Goal: Information Seeking & Learning: Learn about a topic

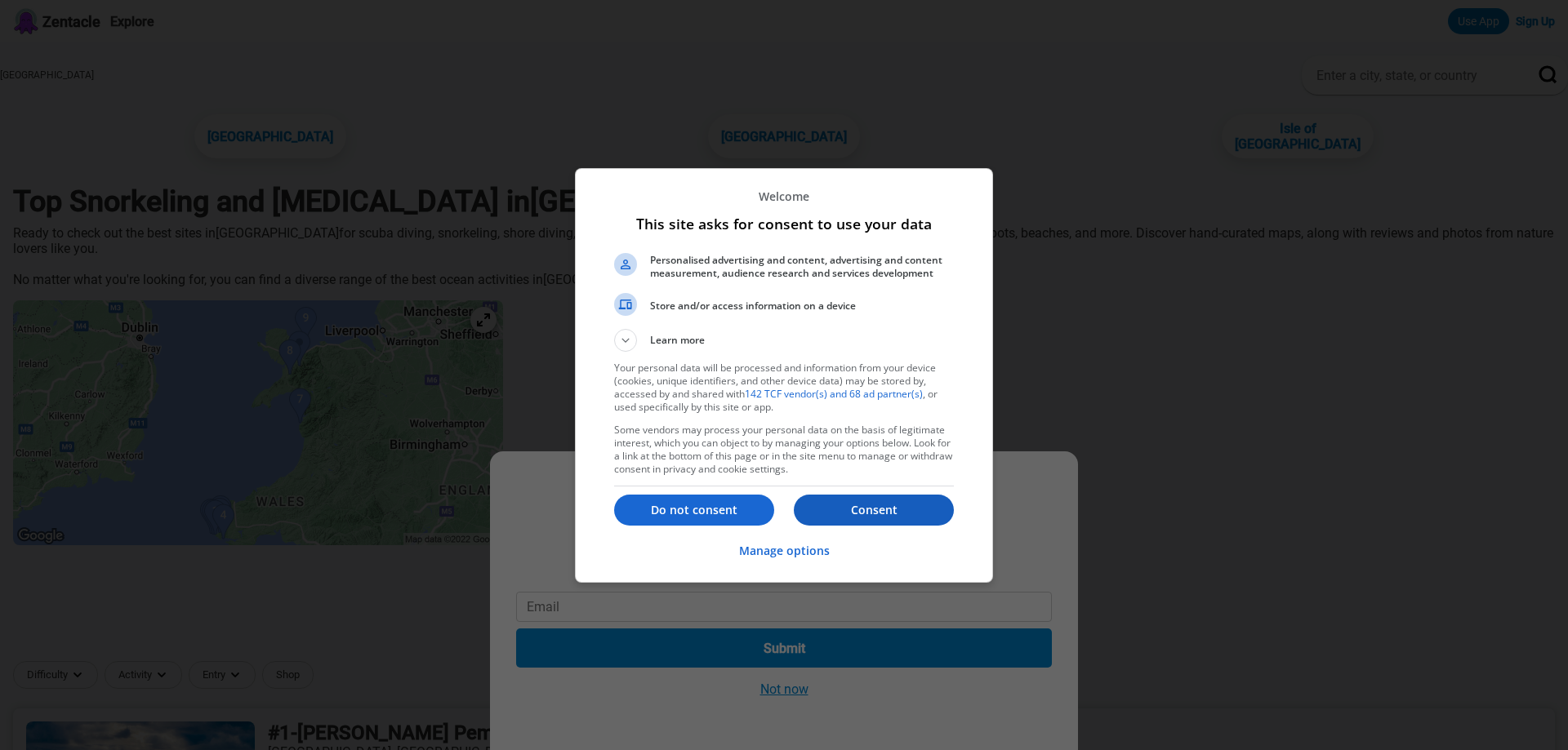
click at [869, 510] on p "Consent" at bounding box center [874, 509] width 160 height 16
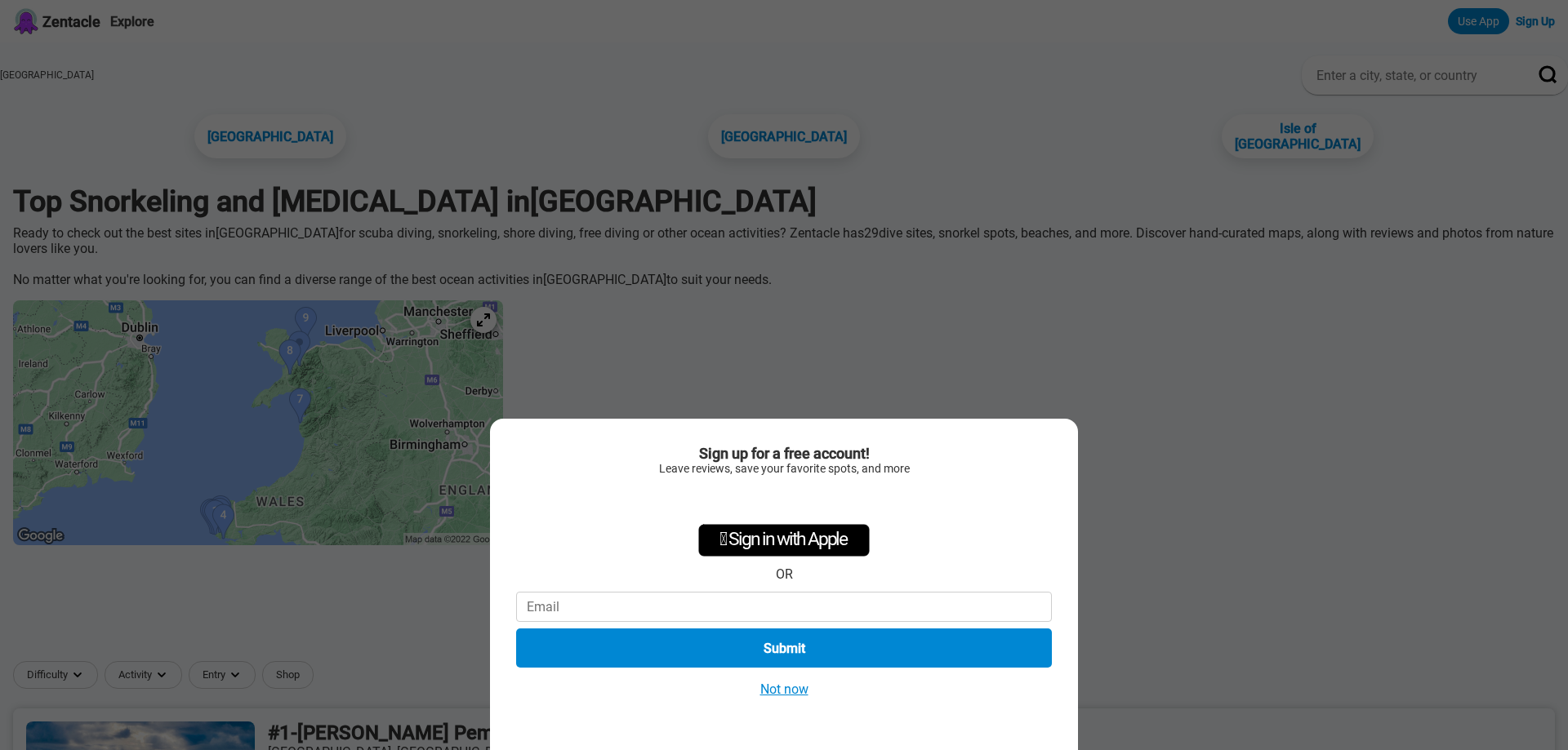
click at [1183, 475] on div "Sign up for a free account! Leave reviews, save your favorite spots, and more …" at bounding box center [784, 375] width 1568 height 750
drag, startPoint x: 792, startPoint y: 694, endPoint x: 784, endPoint y: 699, distance: 9.4
click at [784, 699] on div "Sign up for a free account! Leave reviews, save your favorite spots, and more …" at bounding box center [784, 584] width 588 height 331
click at [795, 692] on button "Not now" at bounding box center [784, 689] width 58 height 17
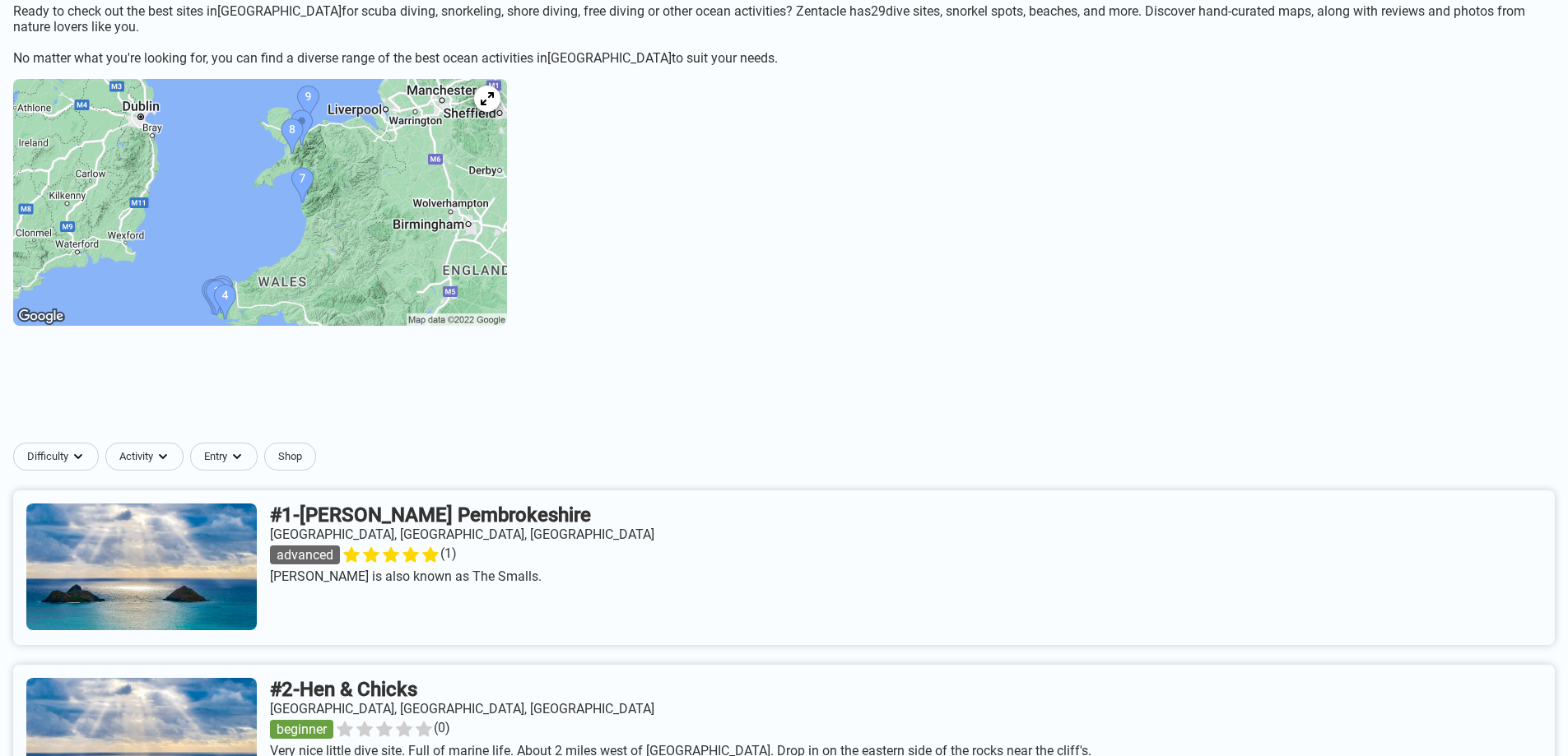
scroll to position [224, 0]
click at [291, 305] on img at bounding box center [260, 201] width 494 height 246
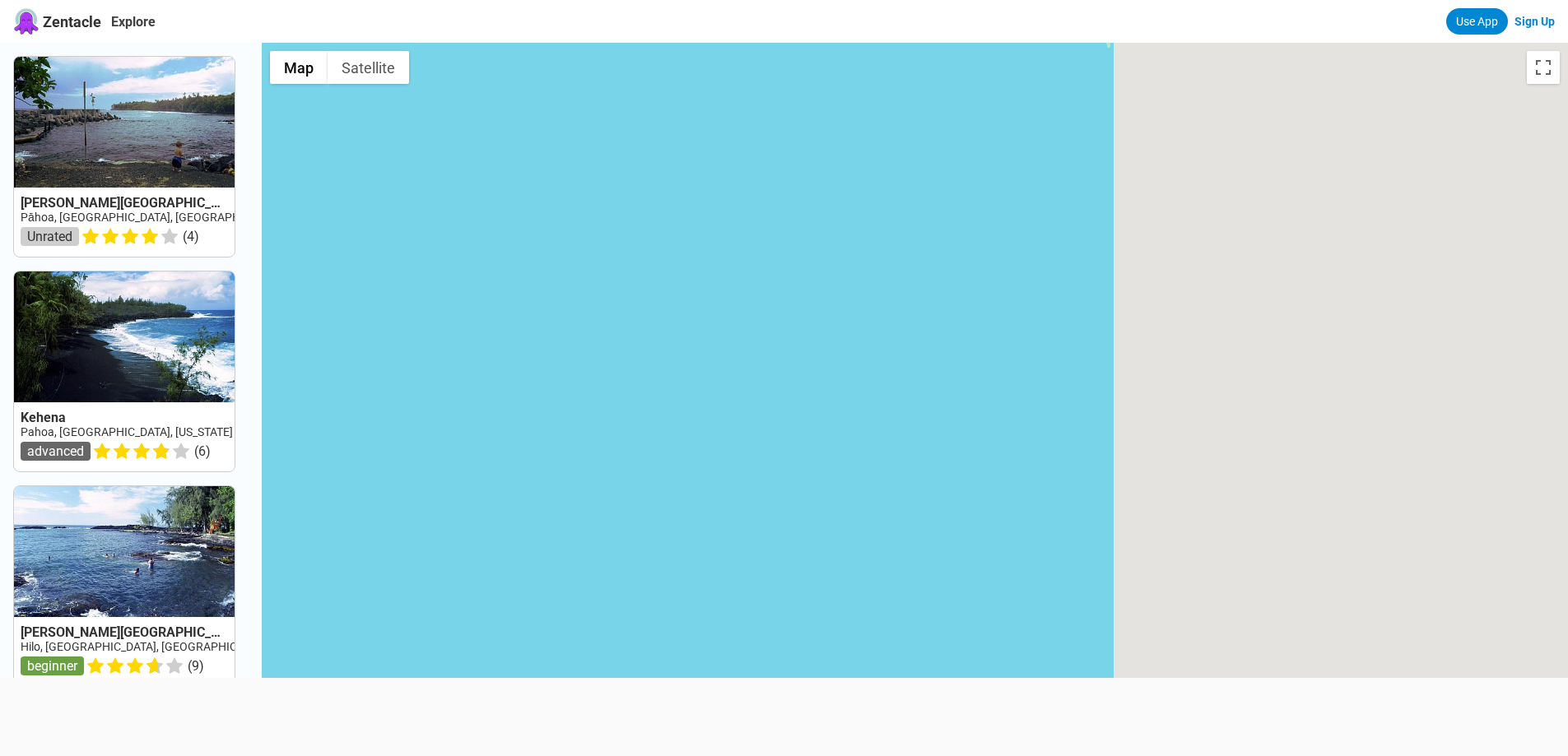
drag, startPoint x: 1017, startPoint y: 451, endPoint x: 277, endPoint y: 466, distance: 740.2
click at [277, 466] on div at bounding box center [914, 420] width 1306 height 756
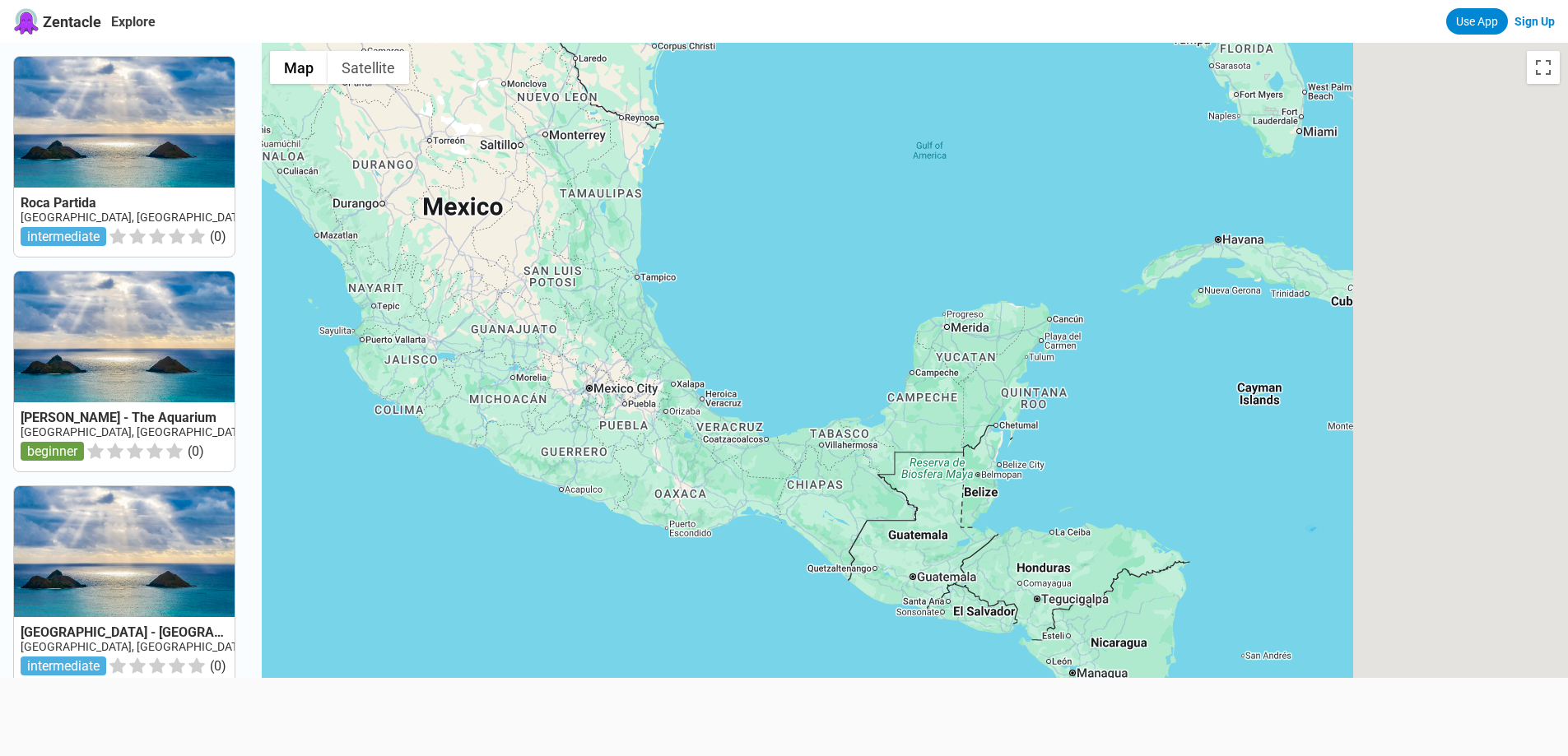
drag, startPoint x: 1472, startPoint y: 449, endPoint x: 0, endPoint y: 315, distance: 1478.1
click at [0, 315] on div "Roca Partida Mexico, Islas Revillagigedos intermediate ( 0 ) Socorro - The Aqua…" at bounding box center [784, 420] width 1568 height 756
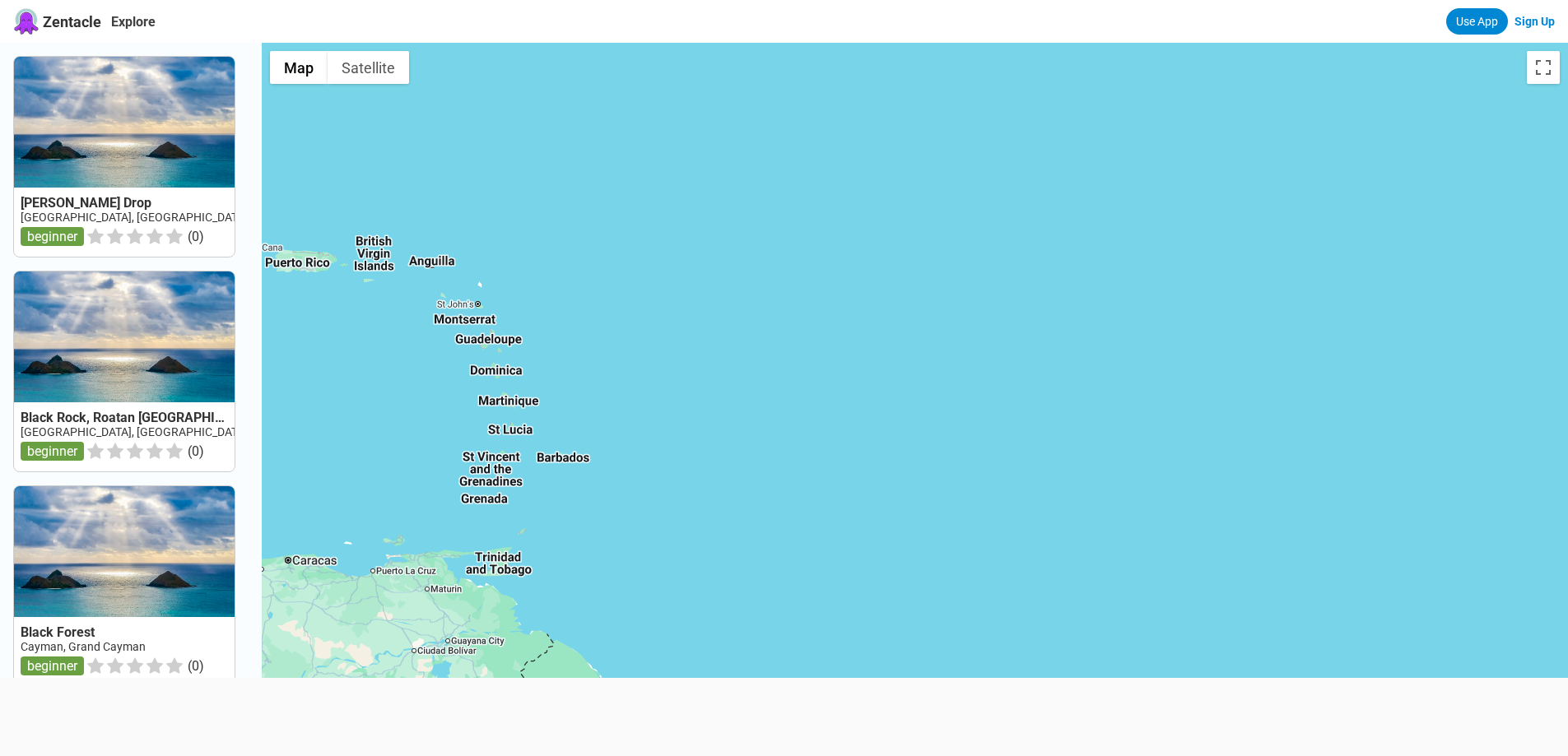
drag, startPoint x: 1472, startPoint y: 404, endPoint x: 244, endPoint y: 308, distance: 1231.7
click at [244, 308] on div "Bayman Drop Honduras, Bay Islands, Guanaja Island beginner ( 0 ) Black Rock, Ro…" at bounding box center [784, 420] width 1568 height 756
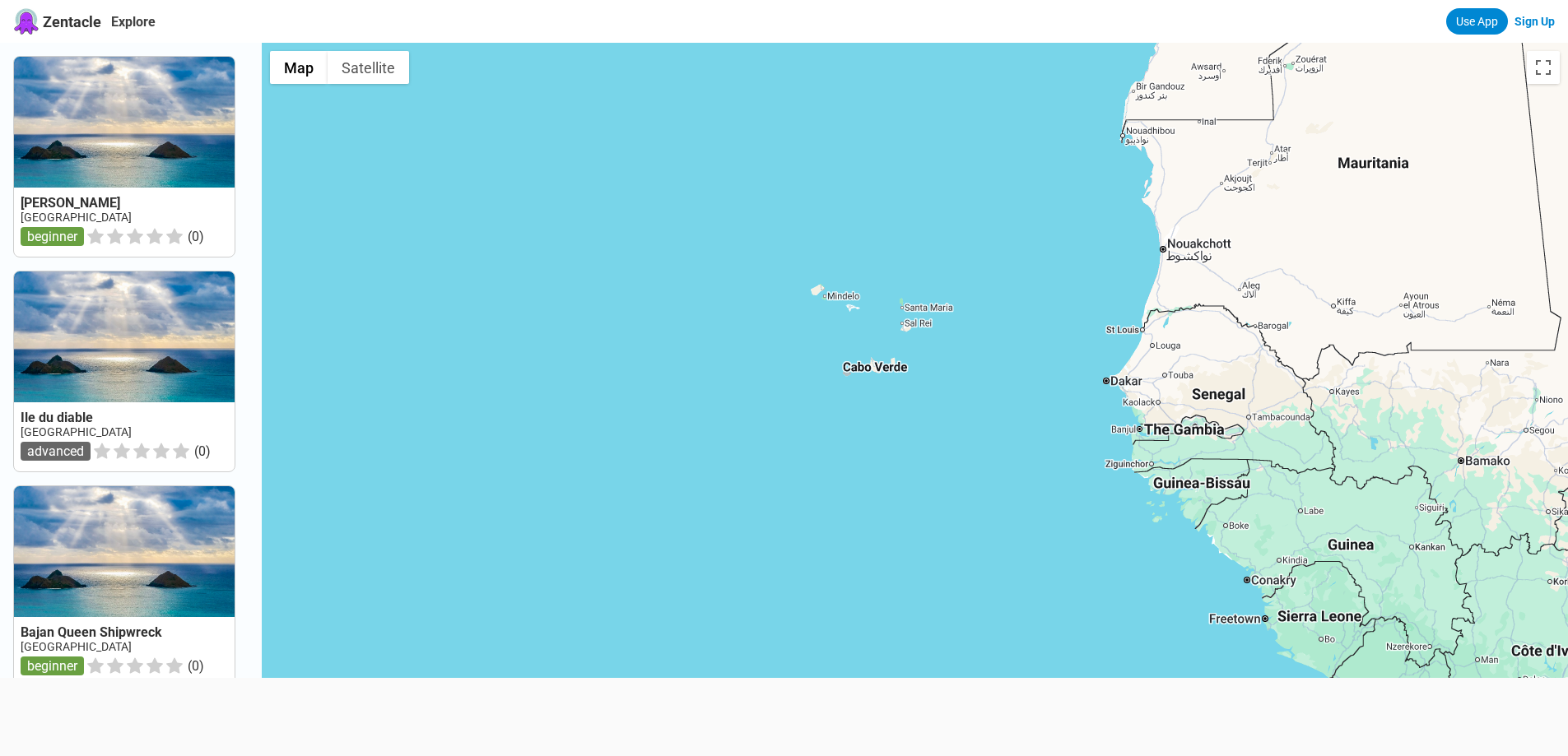
drag, startPoint x: 1532, startPoint y: 478, endPoint x: 493, endPoint y: 461, distance: 1039.1
click at [493, 461] on div at bounding box center [914, 420] width 1306 height 756
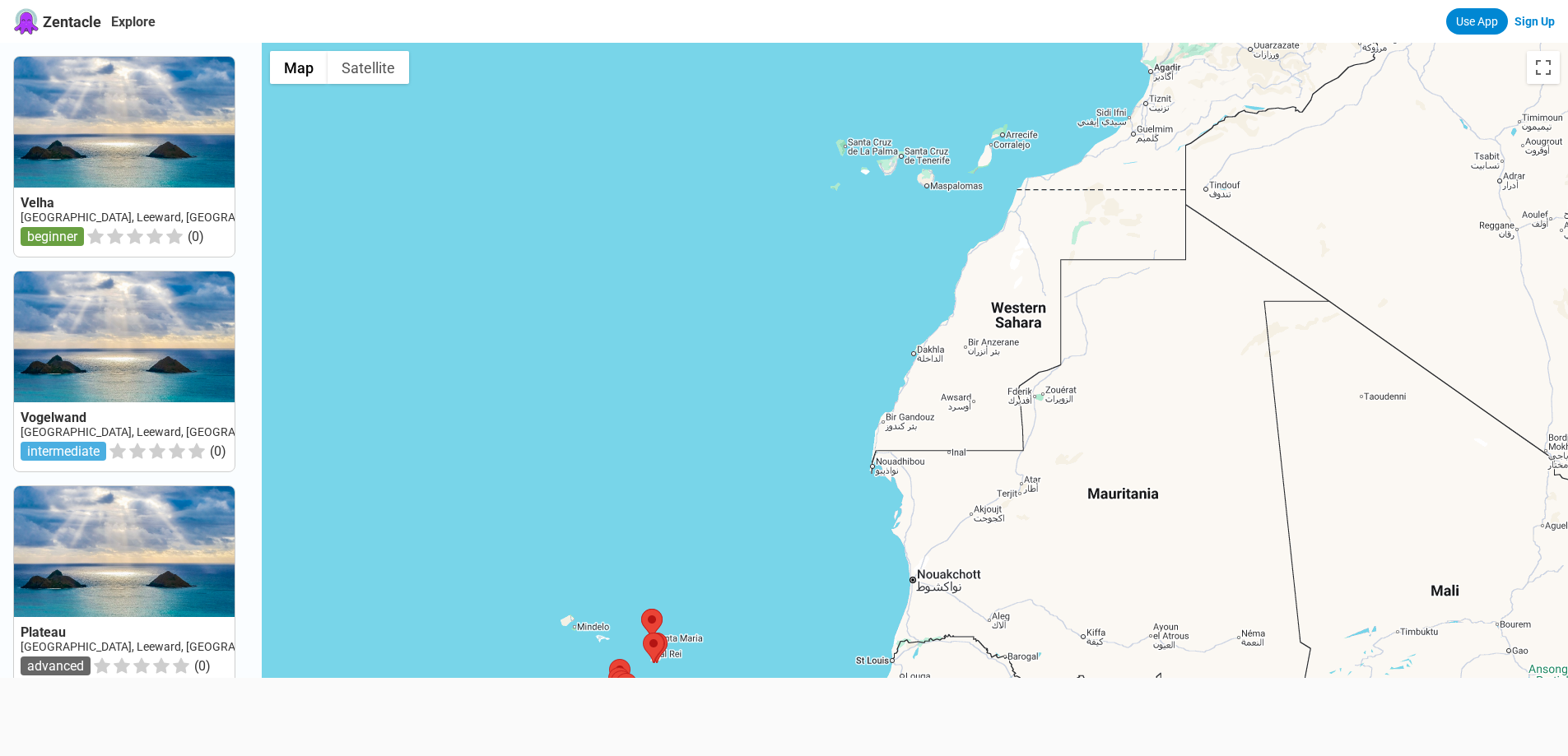
drag, startPoint x: 899, startPoint y: 348, endPoint x: 576, endPoint y: 788, distance: 545.8
click at [576, 755] on html "Zentacle Explore Use App Sign Up Velha Cape Verde, Leeward, Sao Tiago beginner …" at bounding box center [784, 714] width 1568 height 1428
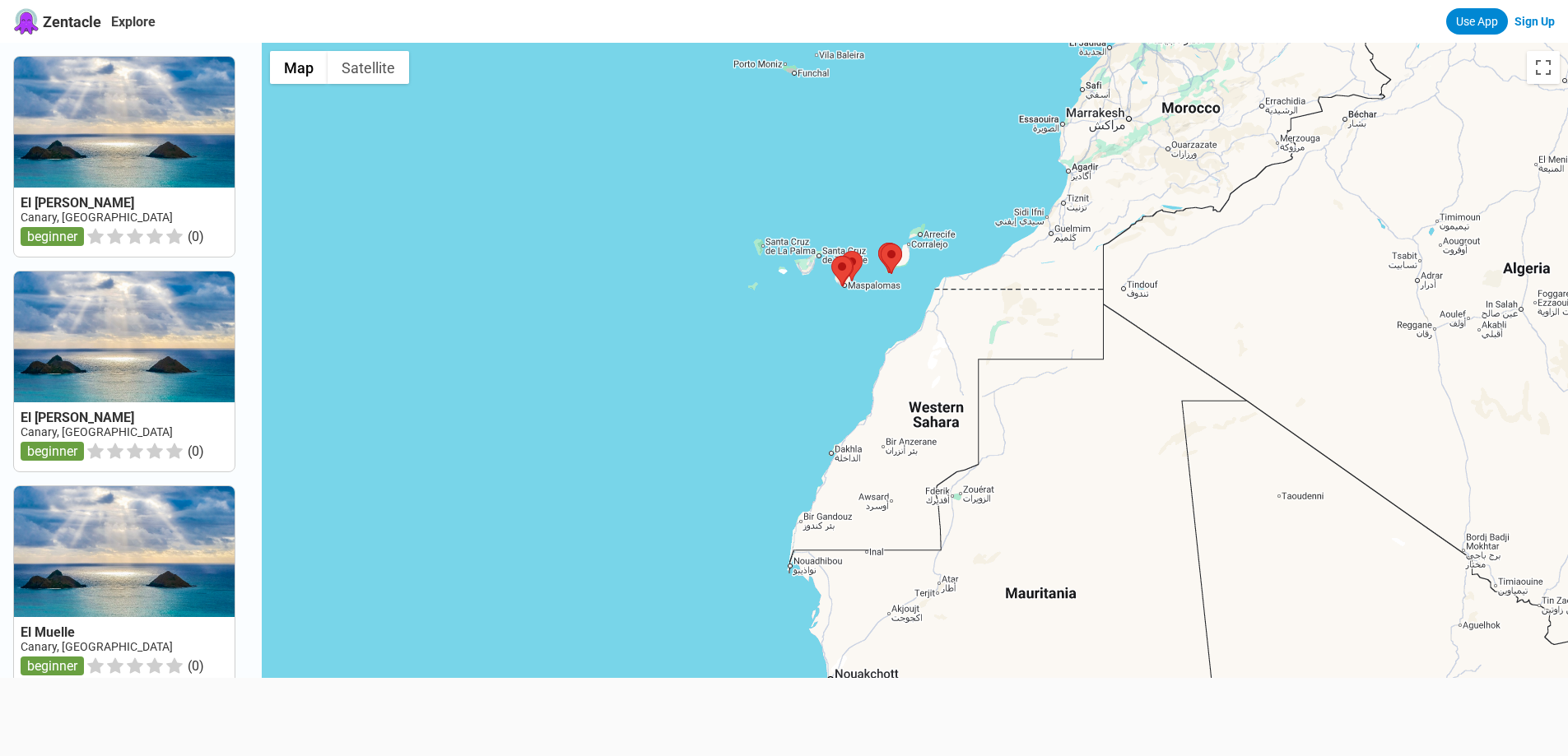
click at [895, 319] on div at bounding box center [914, 420] width 1306 height 756
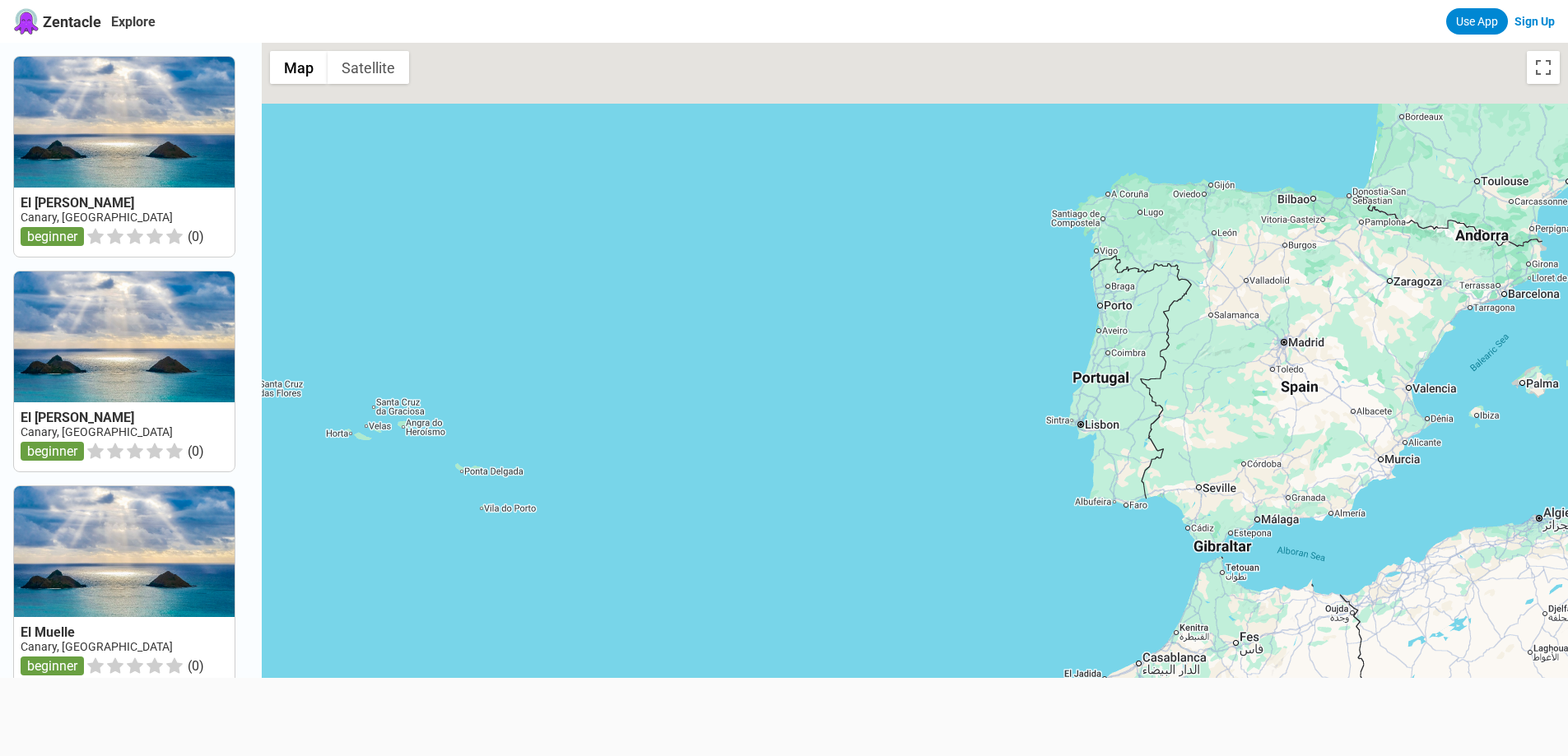
drag, startPoint x: 818, startPoint y: 146, endPoint x: 797, endPoint y: 788, distance: 642.3
click at [797, 755] on html "Zentacle Explore Use App Sign Up El Veril chico Canary, Fuerteventura beginner …" at bounding box center [784, 714] width 1568 height 1428
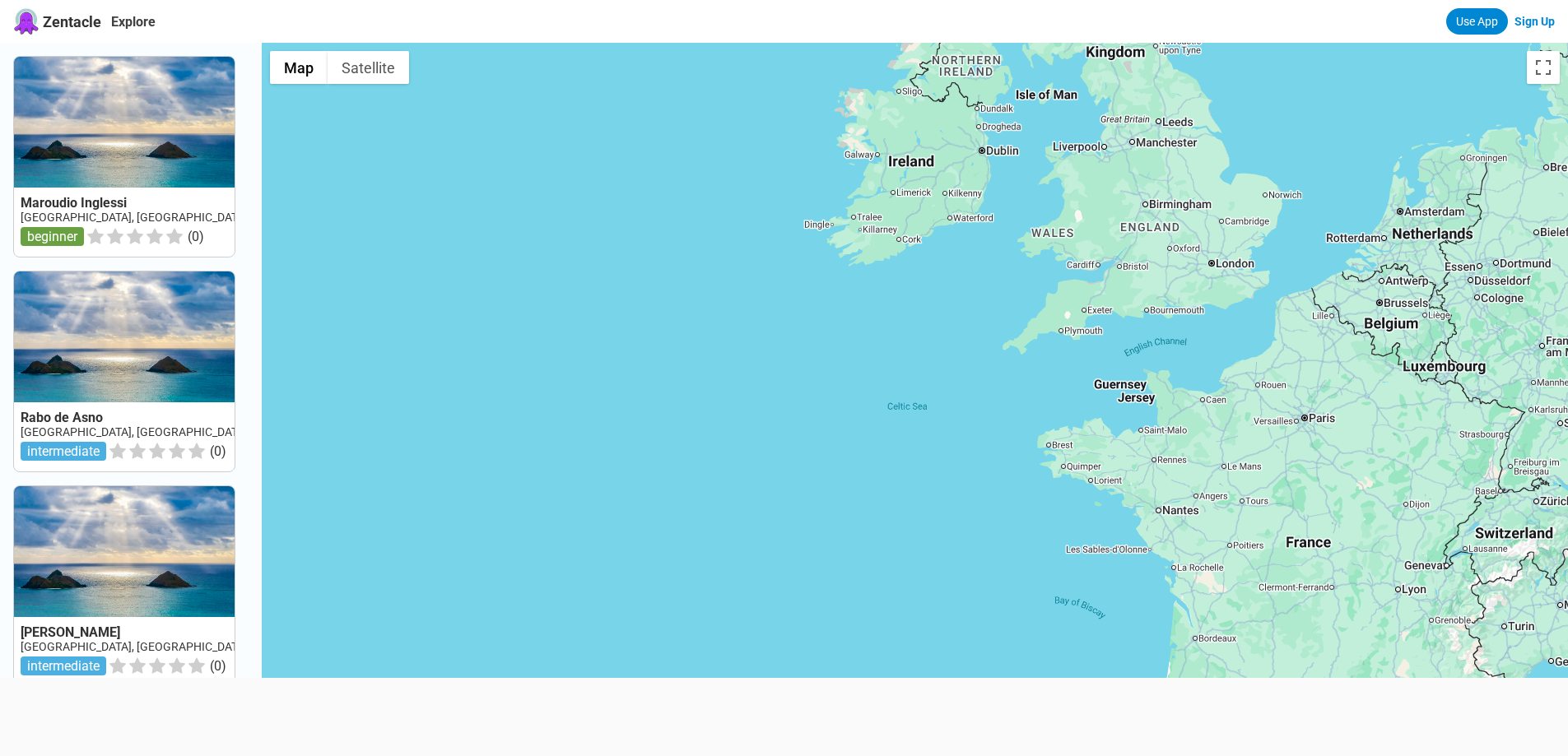
drag, startPoint x: 1149, startPoint y: 128, endPoint x: 972, endPoint y: 655, distance: 555.9
click at [972, 655] on div at bounding box center [914, 420] width 1306 height 756
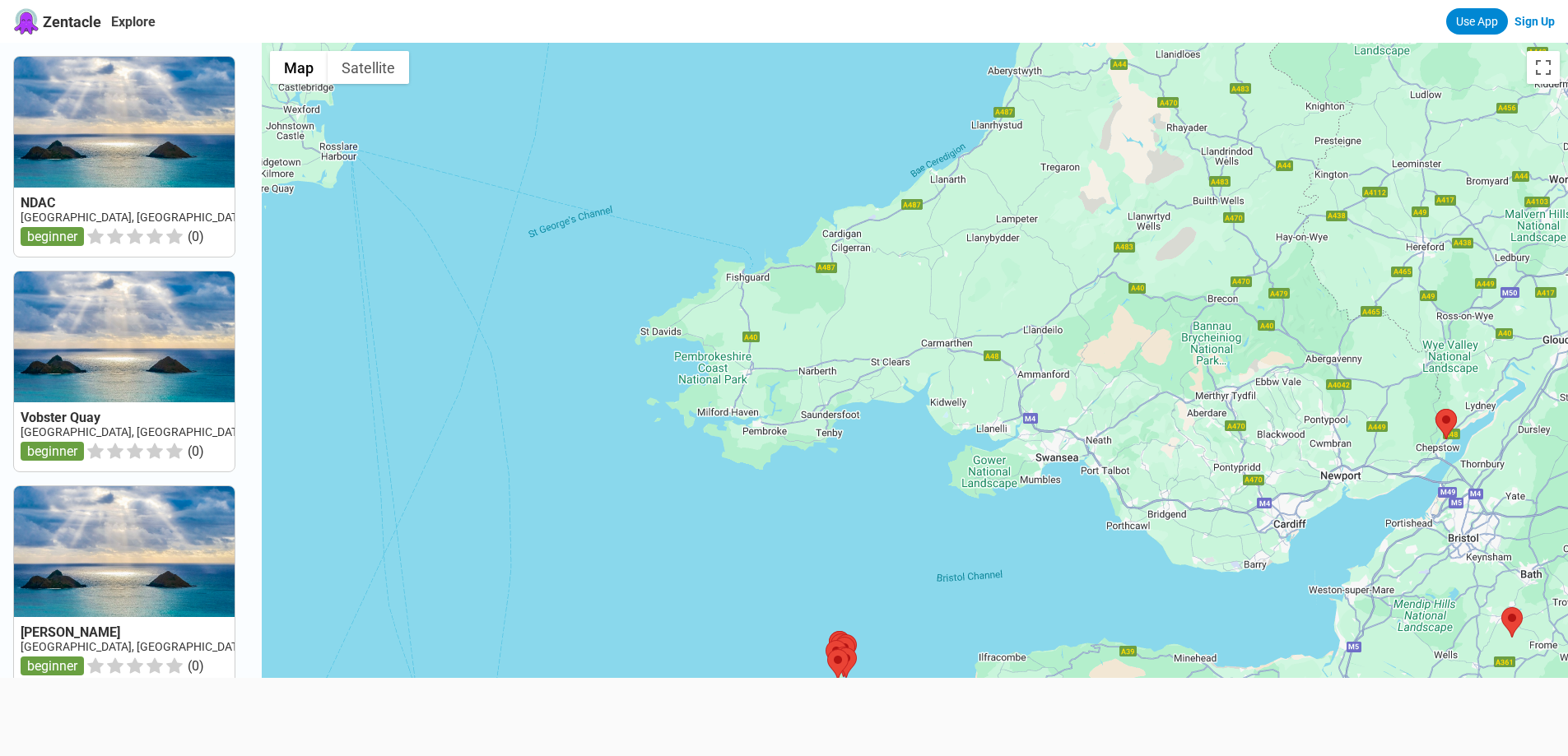
drag, startPoint x: 825, startPoint y: 350, endPoint x: 1248, endPoint y: 221, distance: 442.2
click at [1248, 221] on div at bounding box center [914, 420] width 1306 height 756
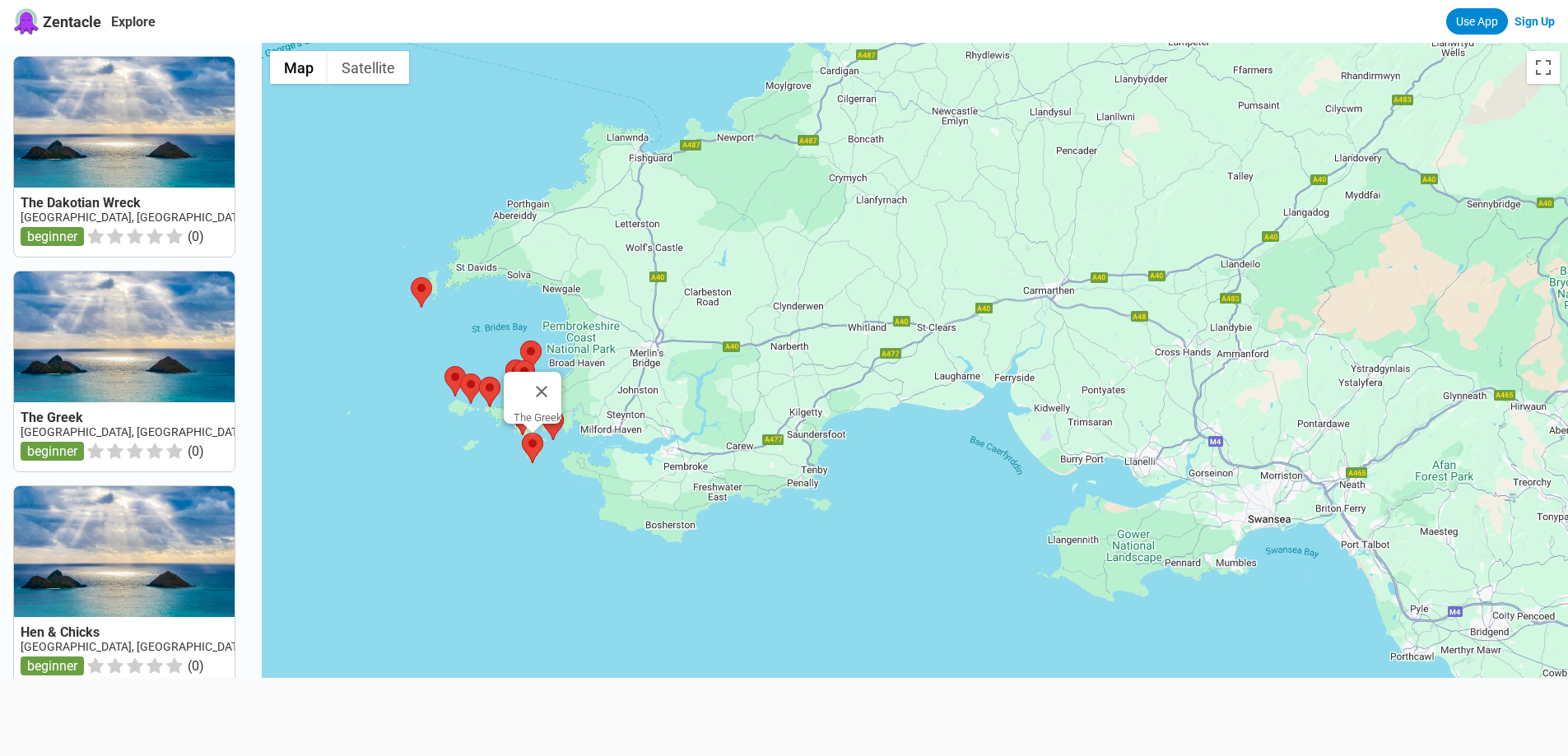
click at [521, 433] on area at bounding box center [521, 433] width 0 height 0
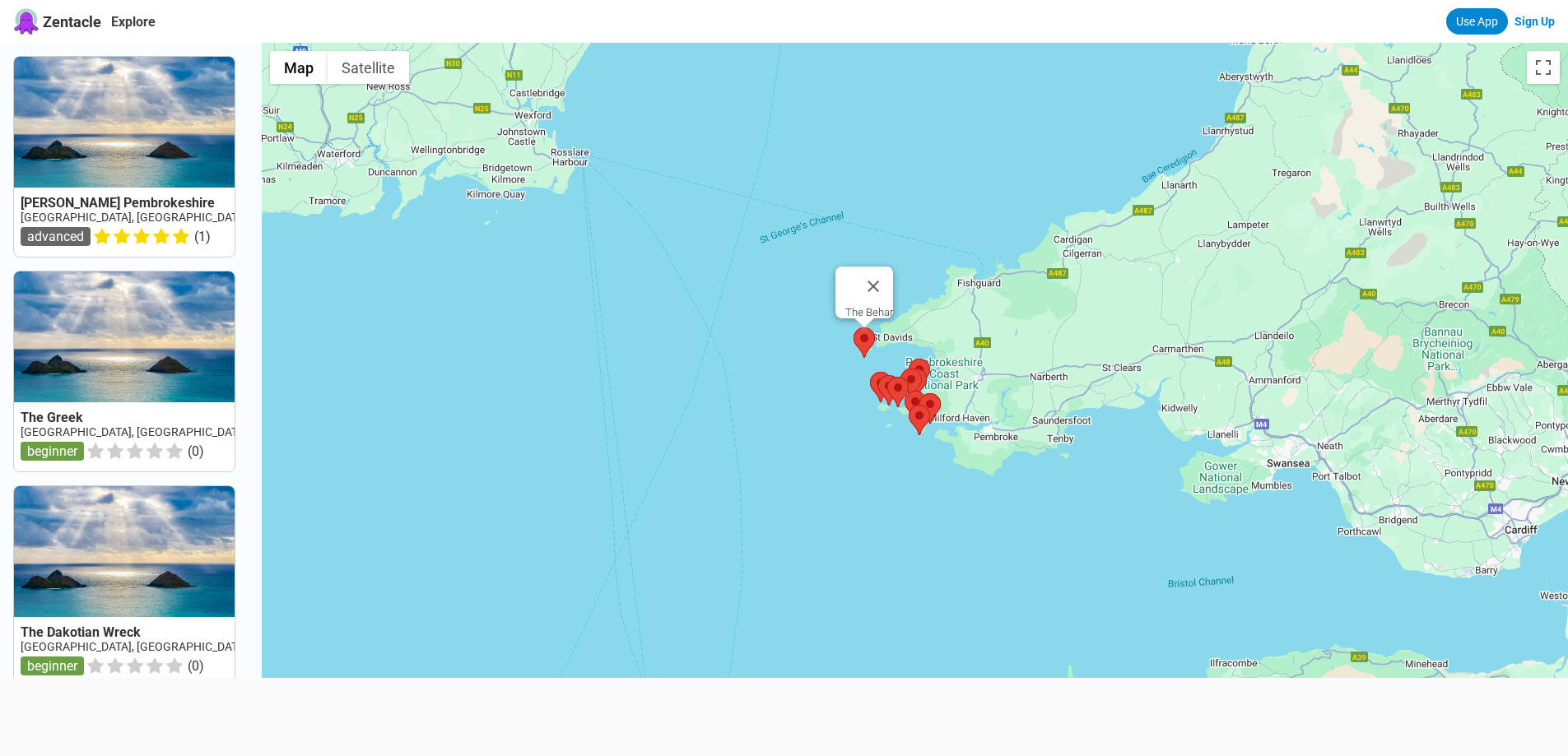
click at [853, 327] on area at bounding box center [853, 327] width 0 height 0
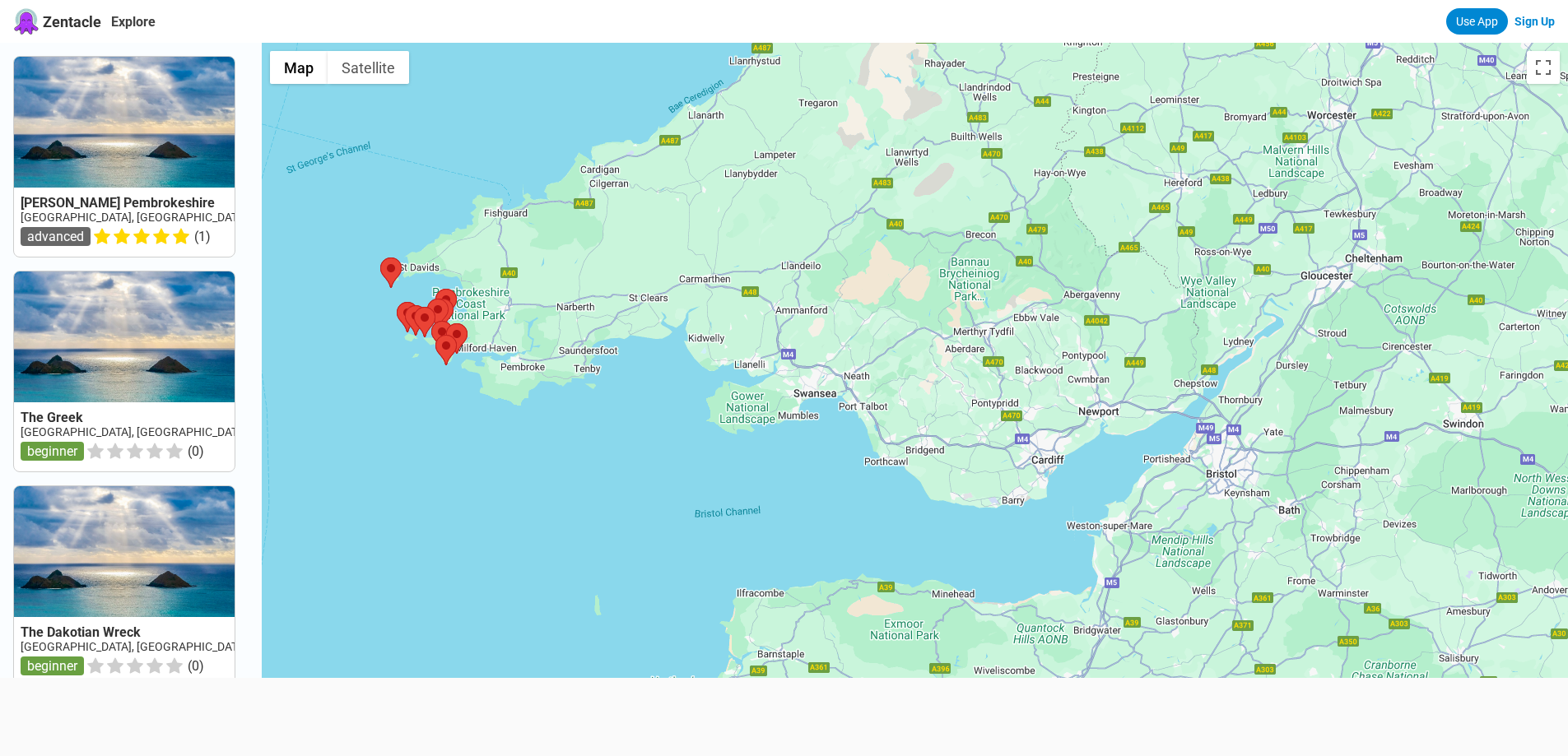
drag, startPoint x: 1225, startPoint y: 484, endPoint x: 751, endPoint y: 414, distance: 479.1
click at [751, 414] on div at bounding box center [914, 420] width 1306 height 756
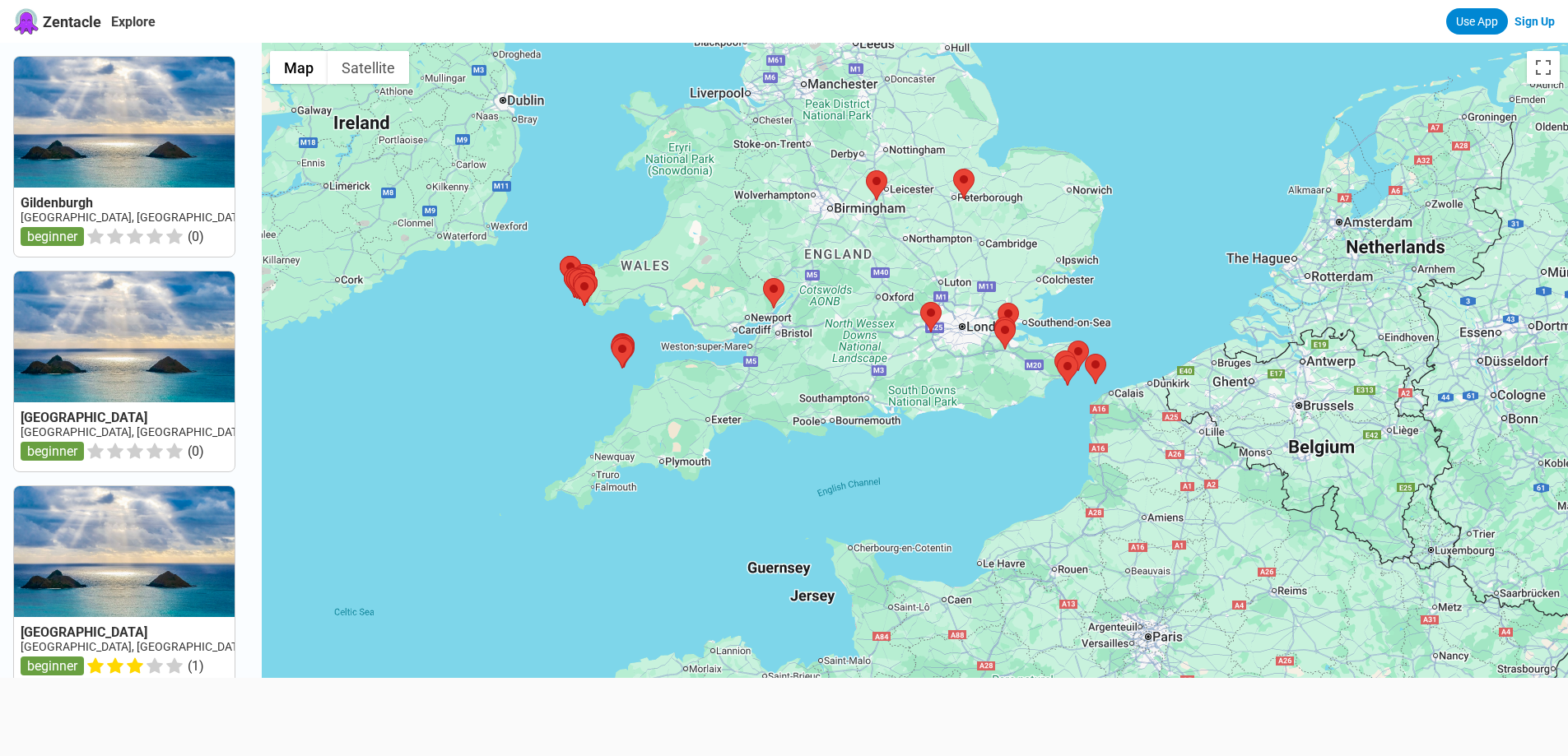
drag, startPoint x: 635, startPoint y: 576, endPoint x: 755, endPoint y: 370, distance: 238.4
click at [755, 370] on div at bounding box center [914, 420] width 1306 height 756
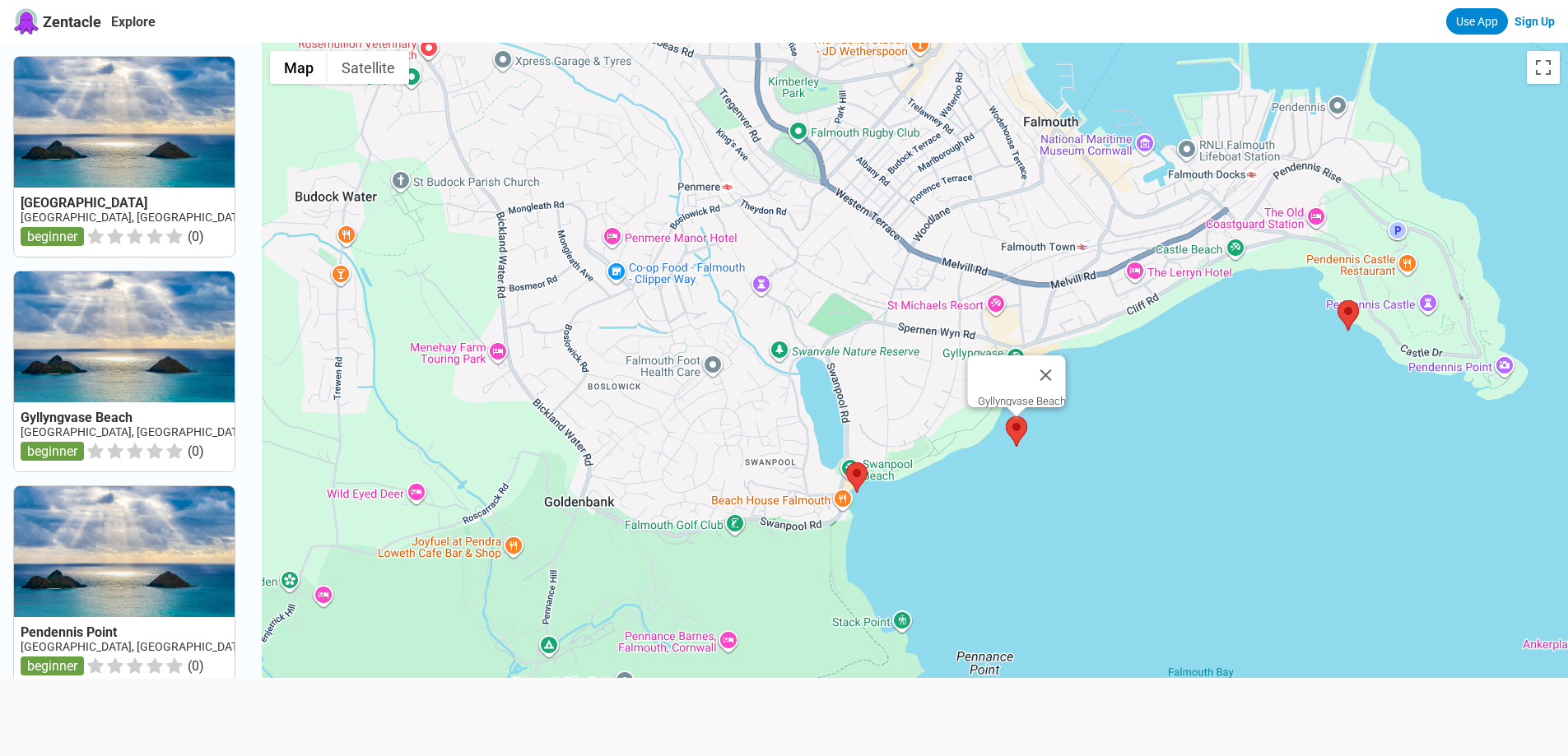
click at [1006, 417] on area at bounding box center [1006, 417] width 0 height 0
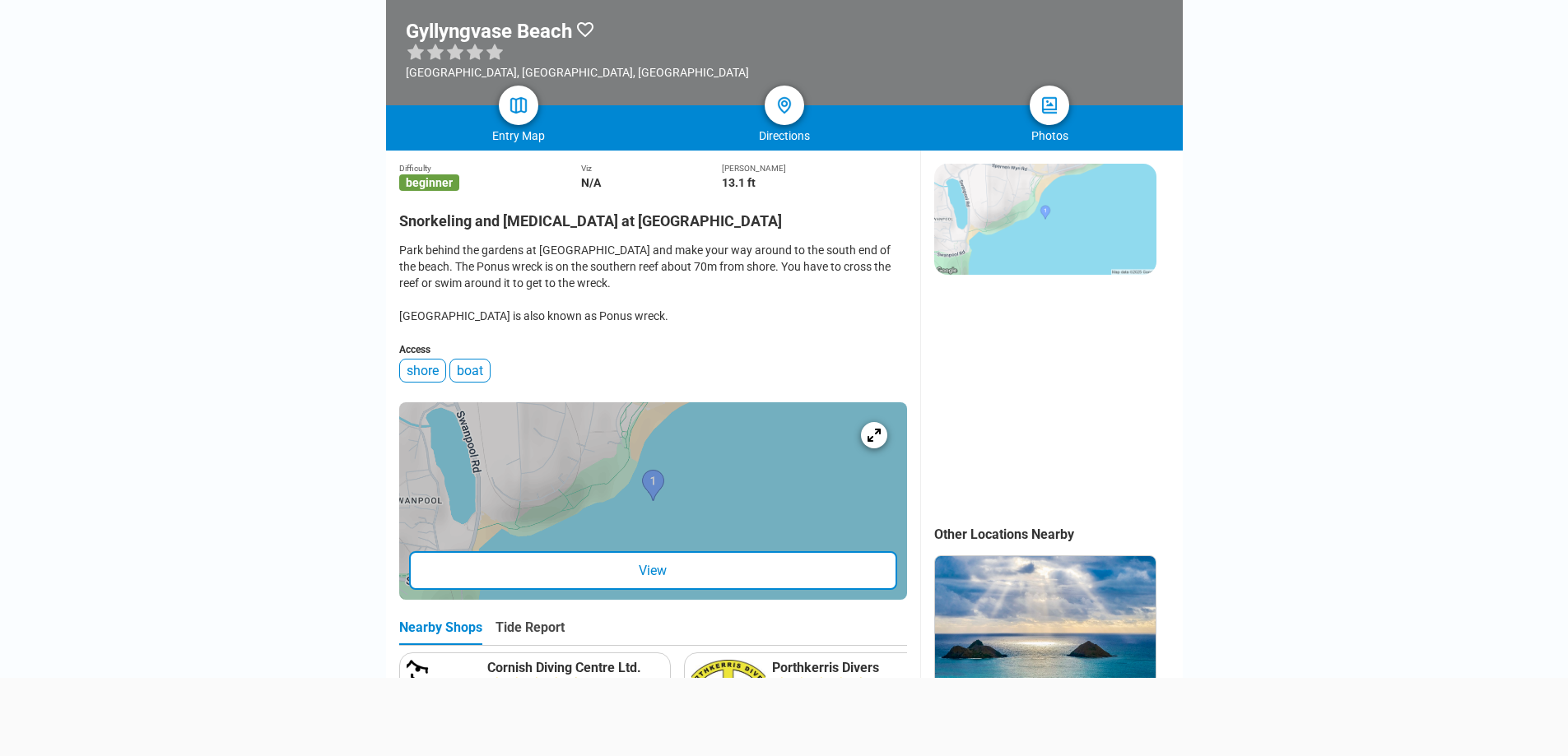
scroll to position [153, 0]
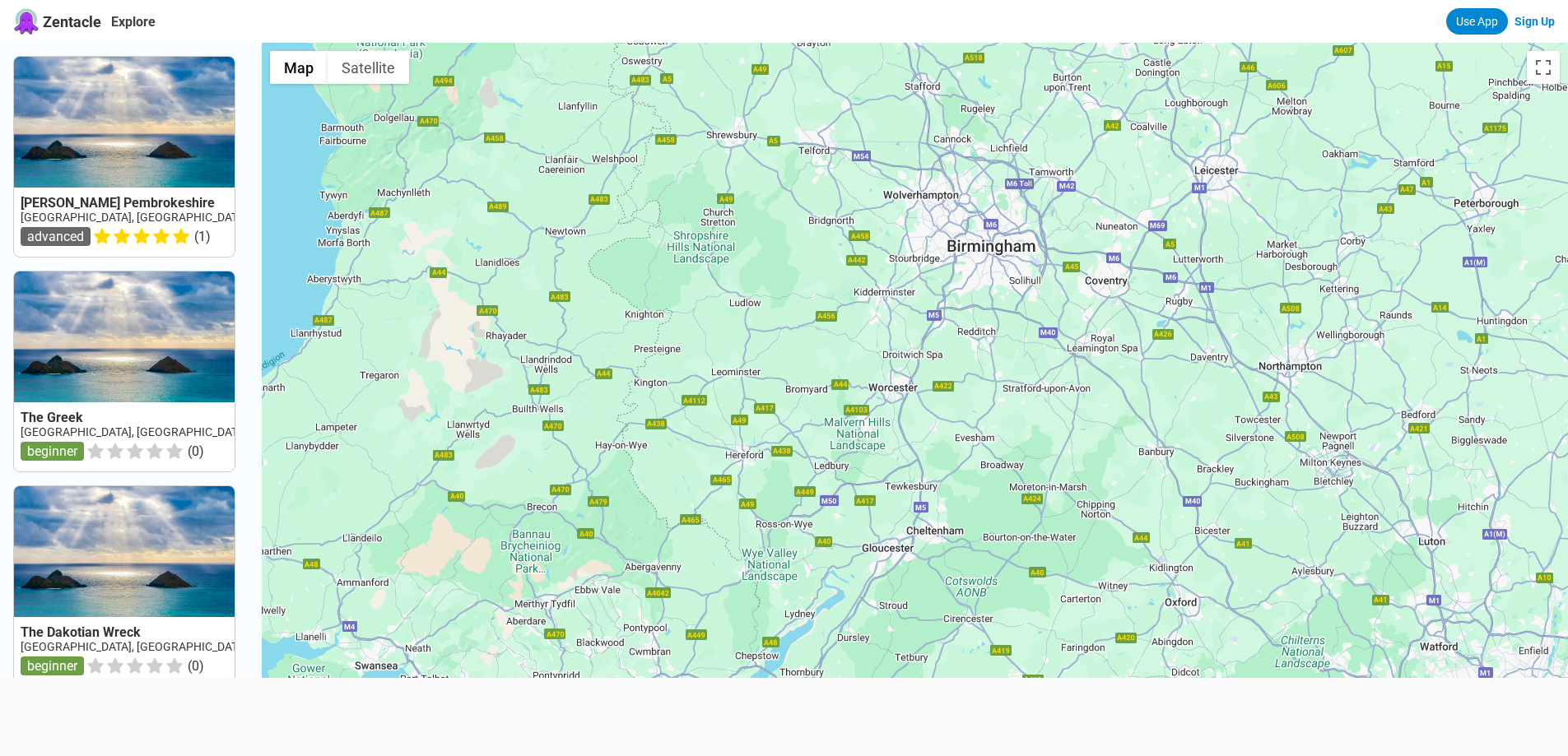
drag, startPoint x: 1154, startPoint y: 409, endPoint x: 235, endPoint y: 615, distance: 941.8
click at [235, 615] on div "Dale Pembrokeshire UK, Wales, South West Wales advanced ( 1 ) The Greek UK, Wal…" at bounding box center [784, 420] width 1568 height 756
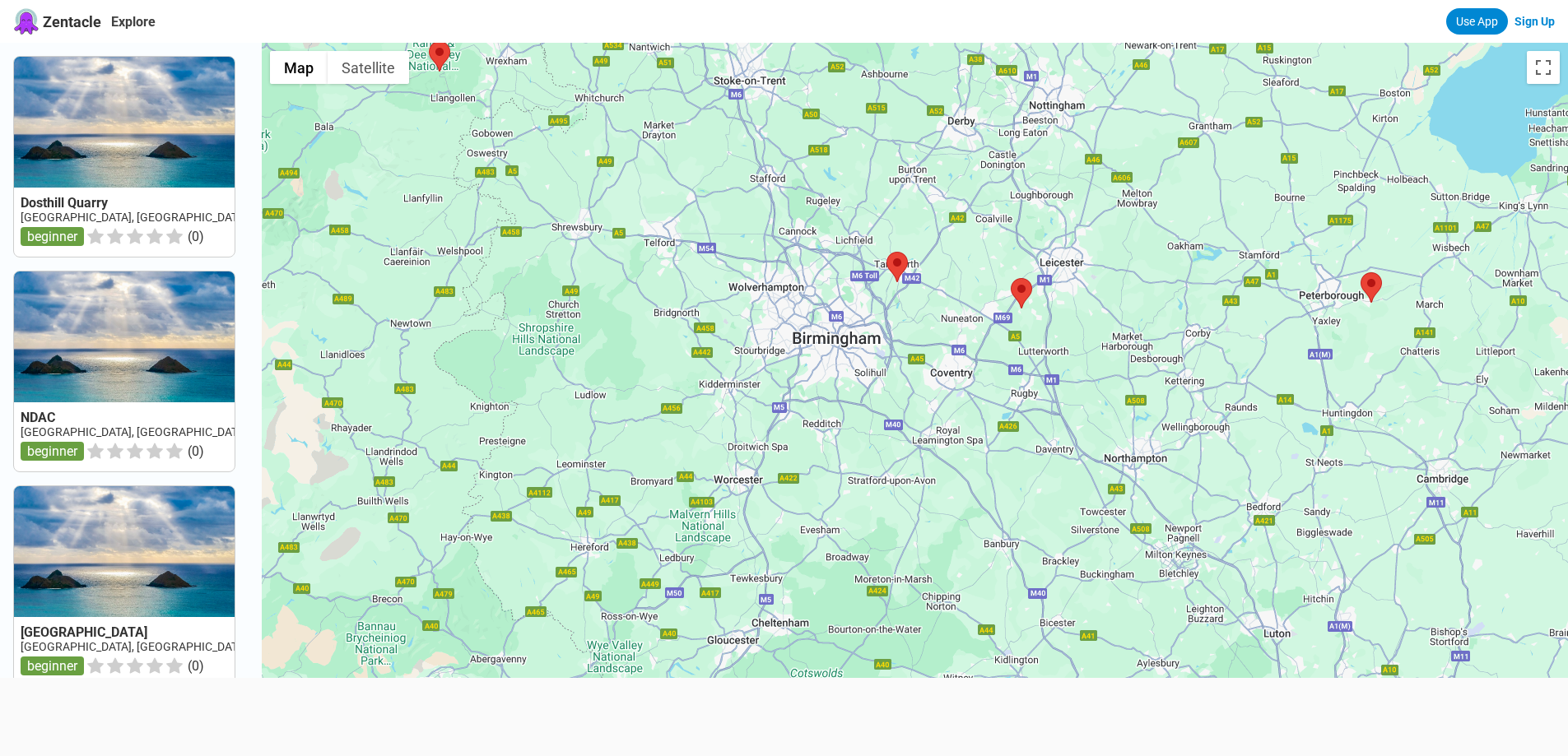
drag, startPoint x: 1007, startPoint y: 362, endPoint x: 846, endPoint y: 460, distance: 188.5
click at [846, 460] on div at bounding box center [914, 420] width 1306 height 756
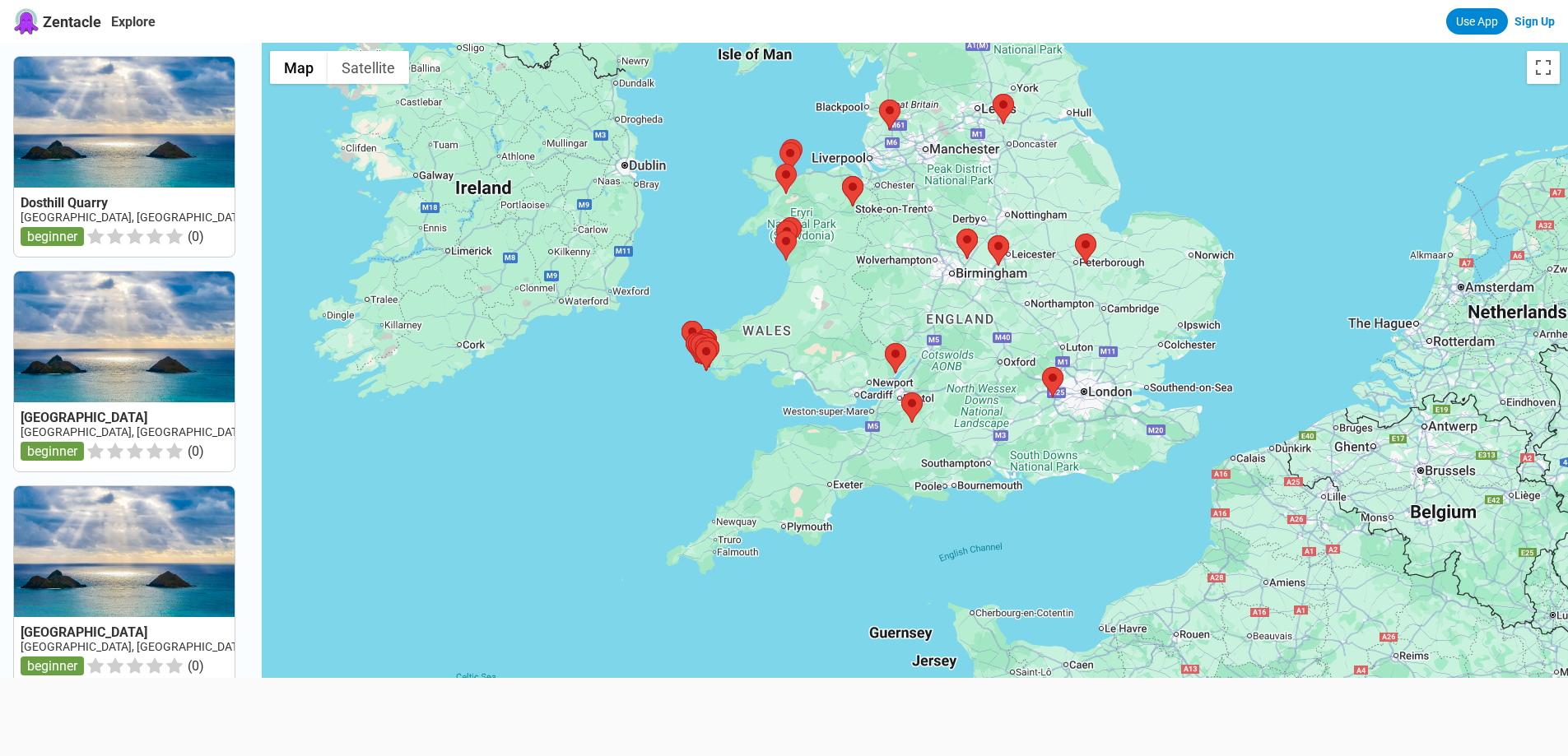
drag, startPoint x: 1002, startPoint y: 599, endPoint x: 1009, endPoint y: 387, distance: 212.1
click at [1009, 387] on div at bounding box center [914, 420] width 1306 height 756
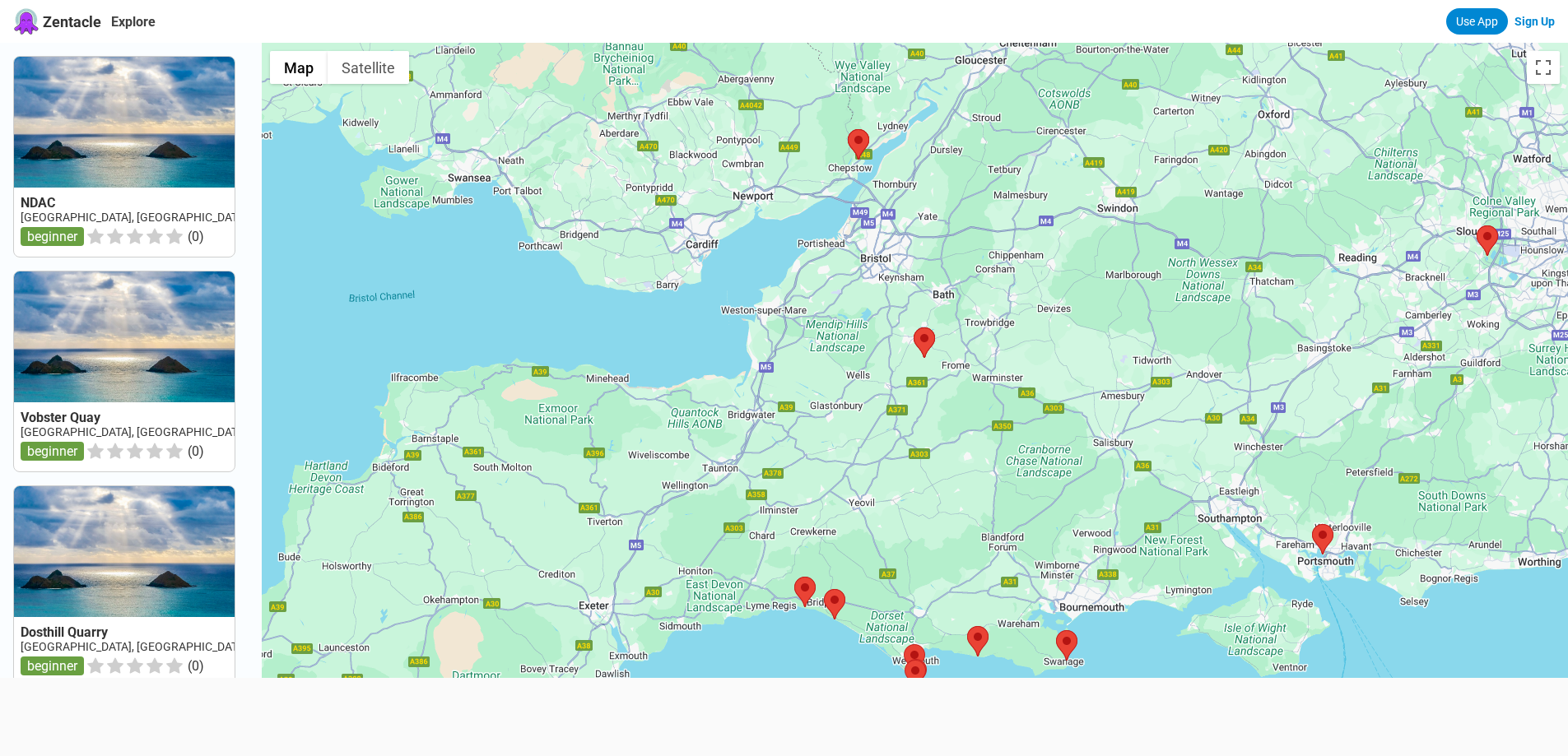
drag, startPoint x: 849, startPoint y: 494, endPoint x: 990, endPoint y: 203, distance: 323.4
click at [990, 203] on div at bounding box center [914, 420] width 1306 height 756
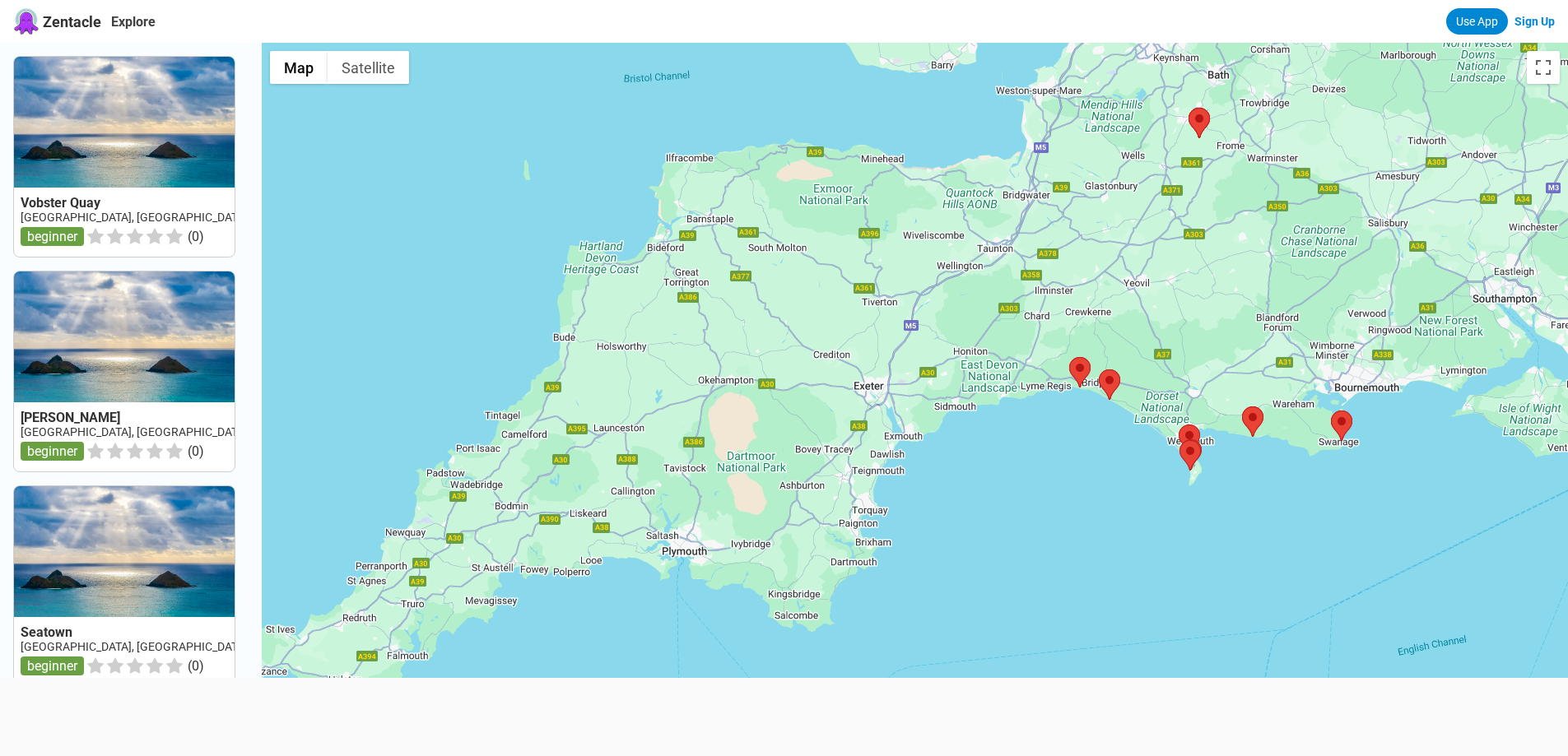
drag, startPoint x: 774, startPoint y: 439, endPoint x: 1056, endPoint y: 214, distance: 360.8
click at [1056, 214] on div at bounding box center [914, 420] width 1306 height 756
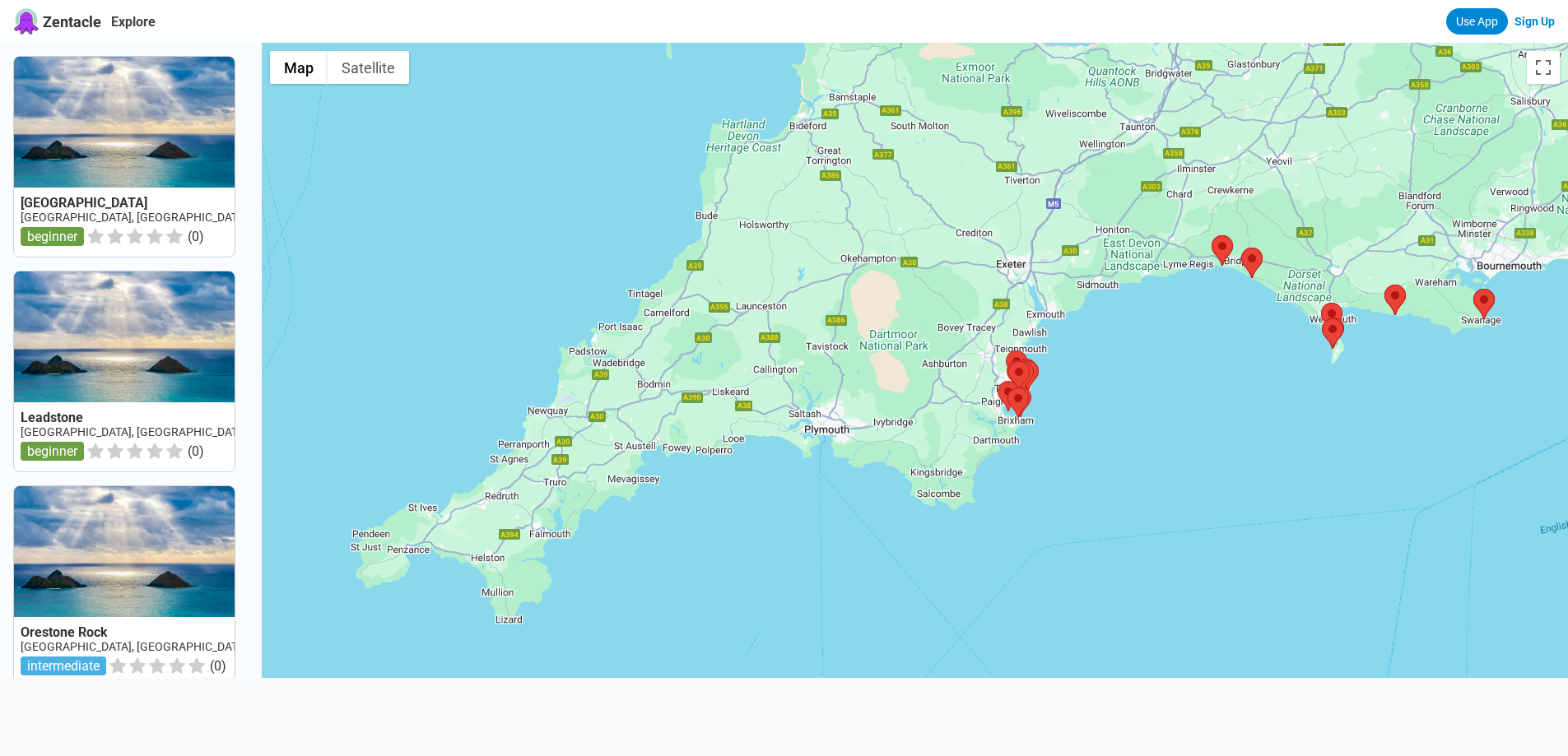
drag, startPoint x: 873, startPoint y: 345, endPoint x: 1049, endPoint y: 202, distance: 226.8
click at [1049, 202] on div at bounding box center [914, 420] width 1306 height 756
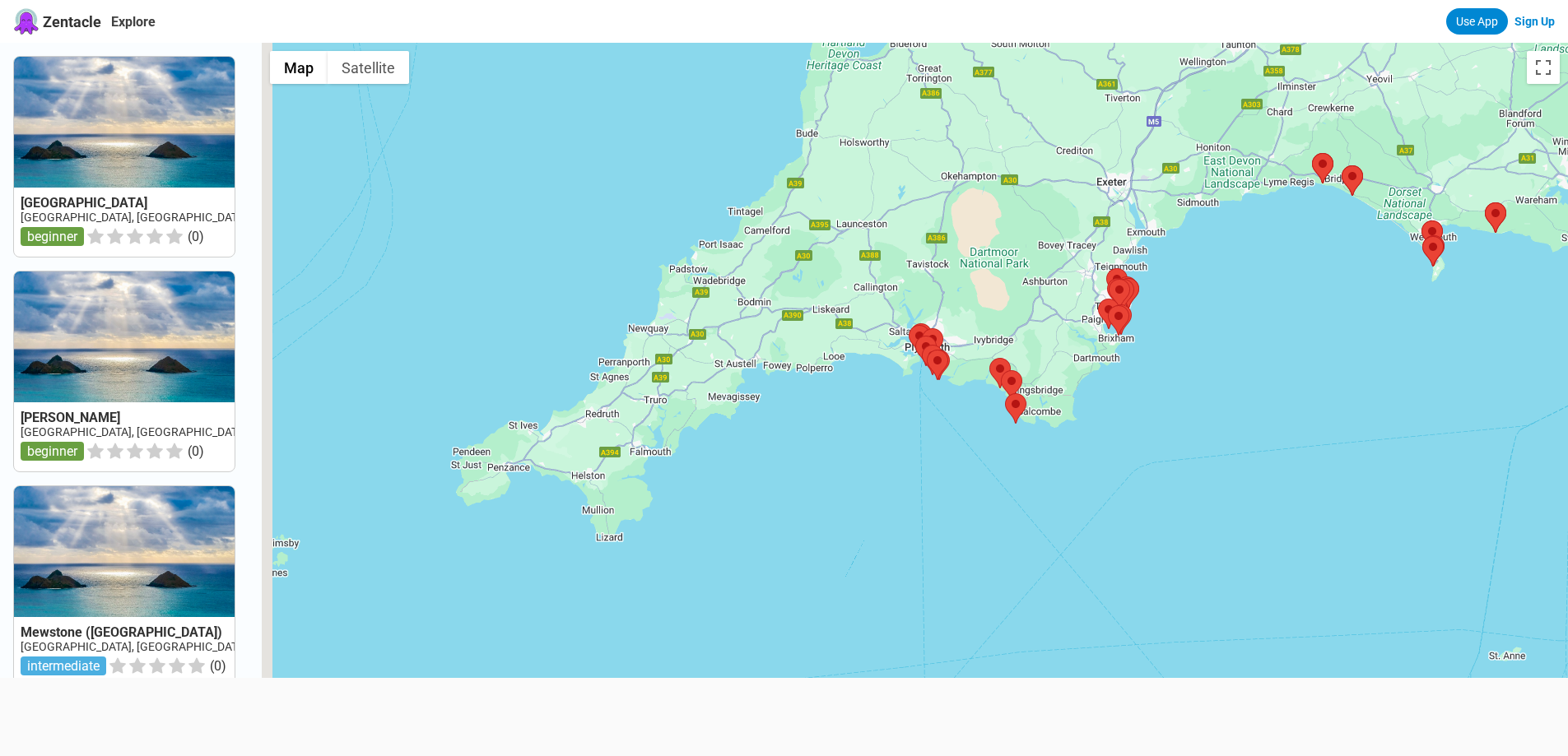
drag, startPoint x: 774, startPoint y: 398, endPoint x: 872, endPoint y: 317, distance: 127.1
click at [872, 317] on div at bounding box center [914, 420] width 1306 height 756
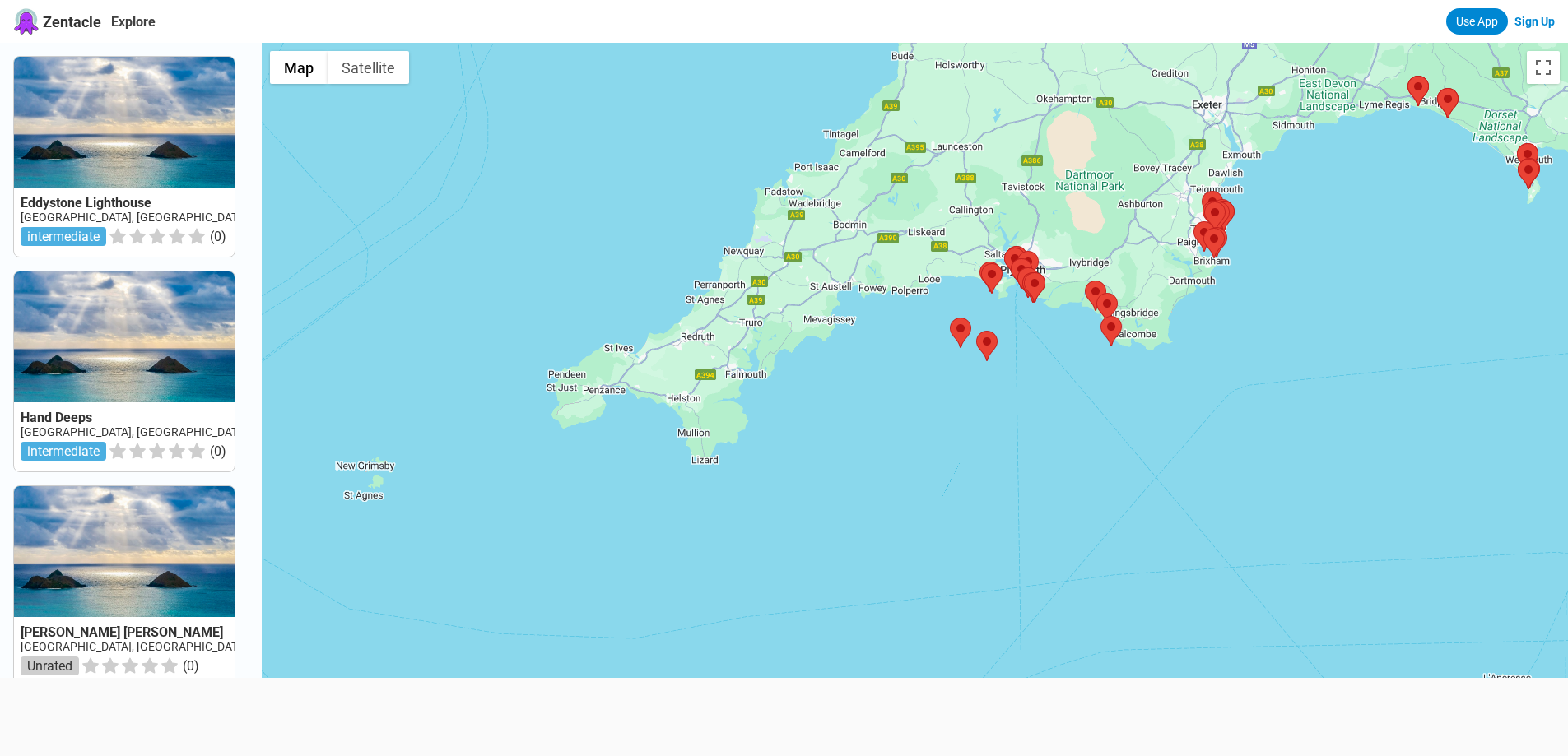
drag, startPoint x: 744, startPoint y: 429, endPoint x: 825, endPoint y: 359, distance: 107.1
click at [825, 359] on div at bounding box center [914, 420] width 1306 height 756
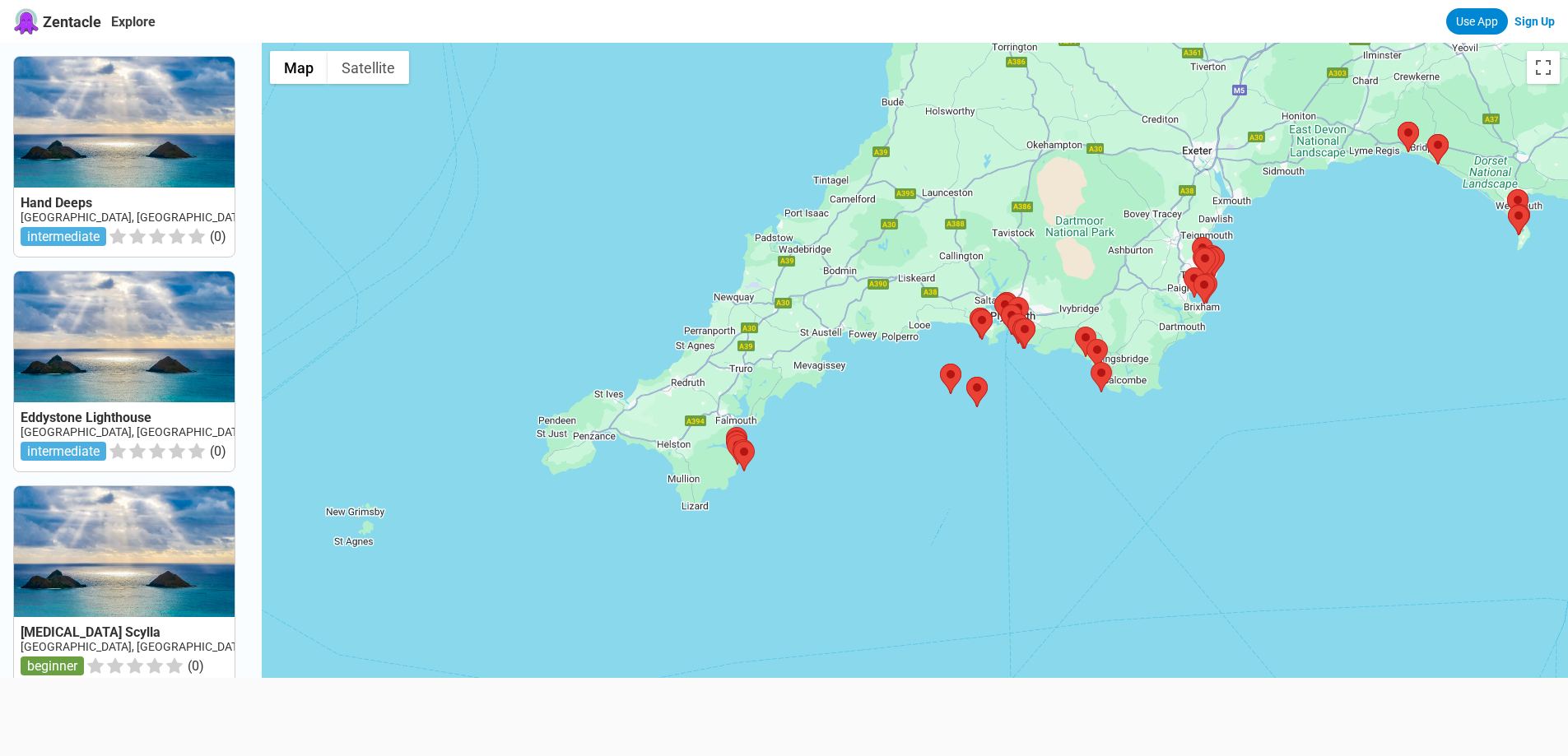
drag, startPoint x: 814, startPoint y: 399, endPoint x: 810, endPoint y: 433, distance: 34.2
click at [810, 433] on div at bounding box center [914, 420] width 1306 height 756
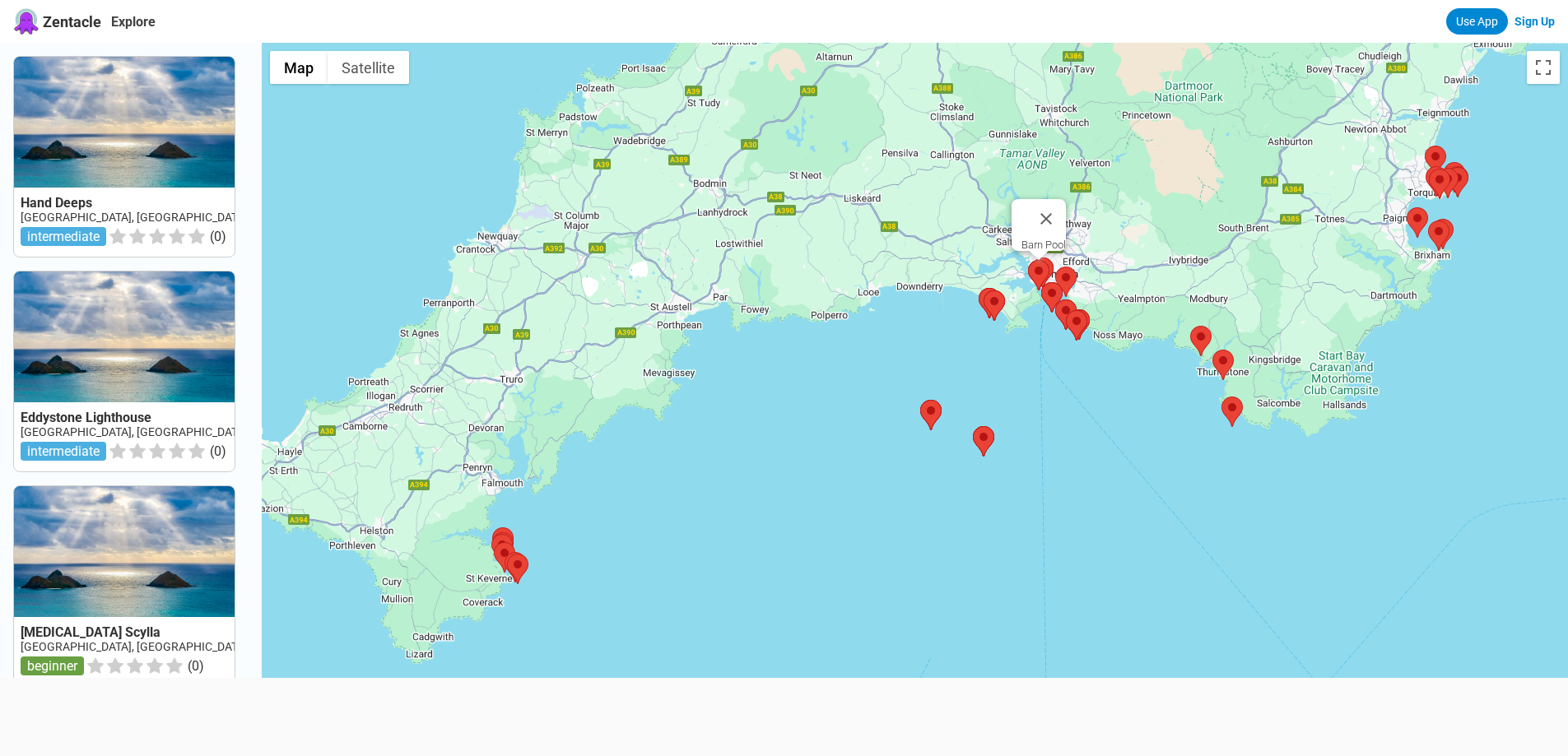
click at [1028, 260] on area at bounding box center [1028, 260] width 0 height 0
